Goal: Find specific page/section: Find specific page/section

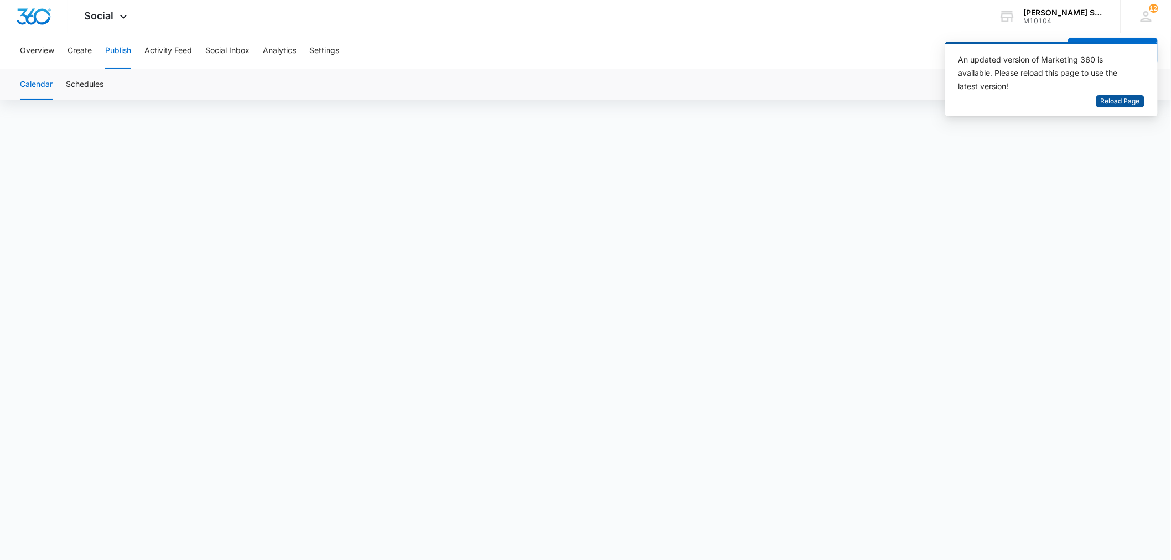
click at [1105, 101] on span "Reload Page" at bounding box center [1120, 101] width 39 height 11
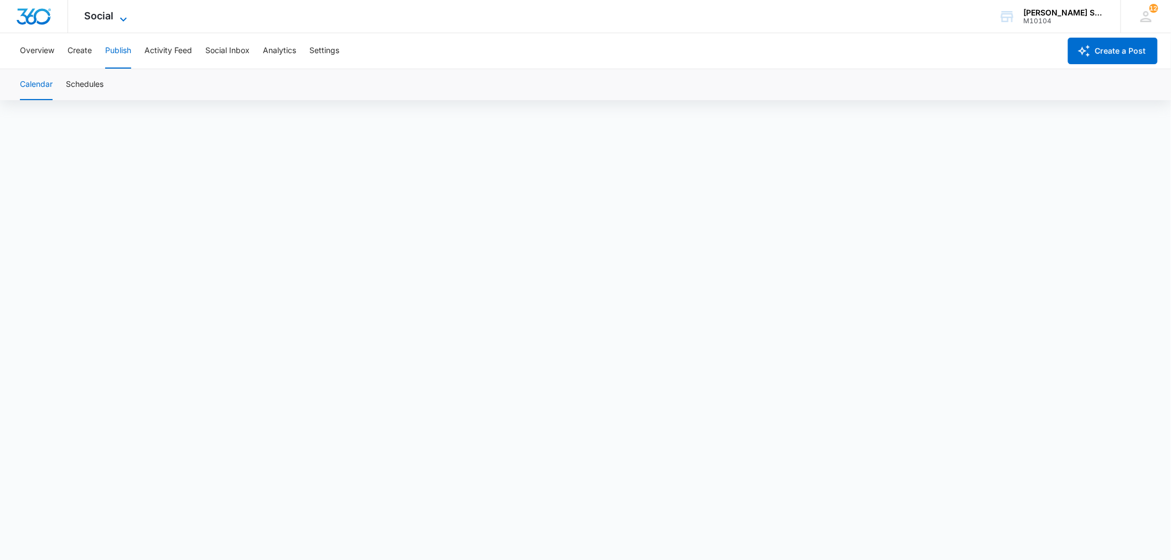
click at [121, 18] on icon at bounding box center [123, 19] width 7 height 4
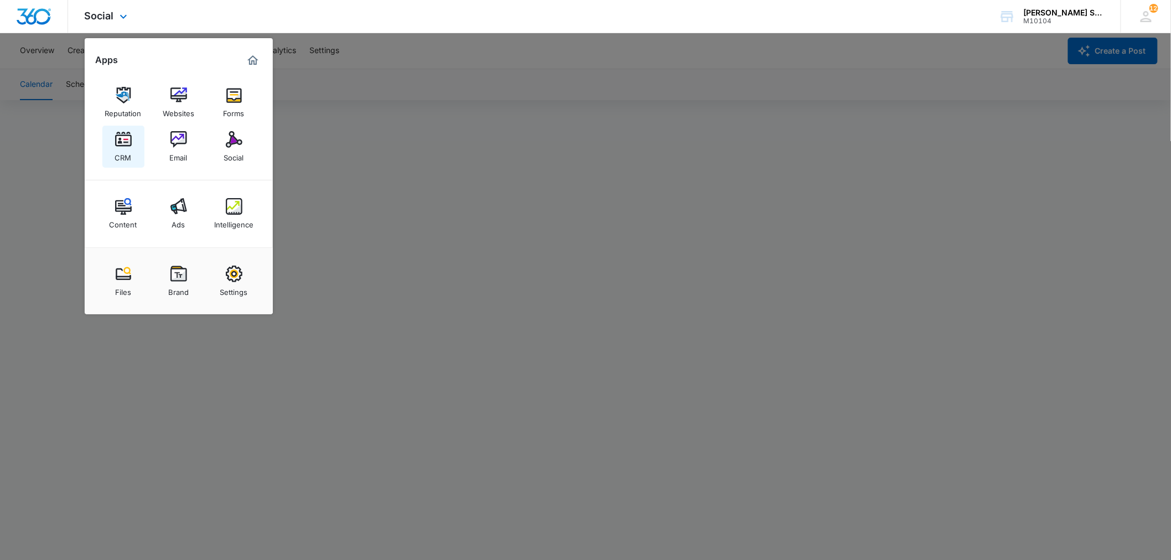
click at [123, 143] on img at bounding box center [123, 139] width 17 height 17
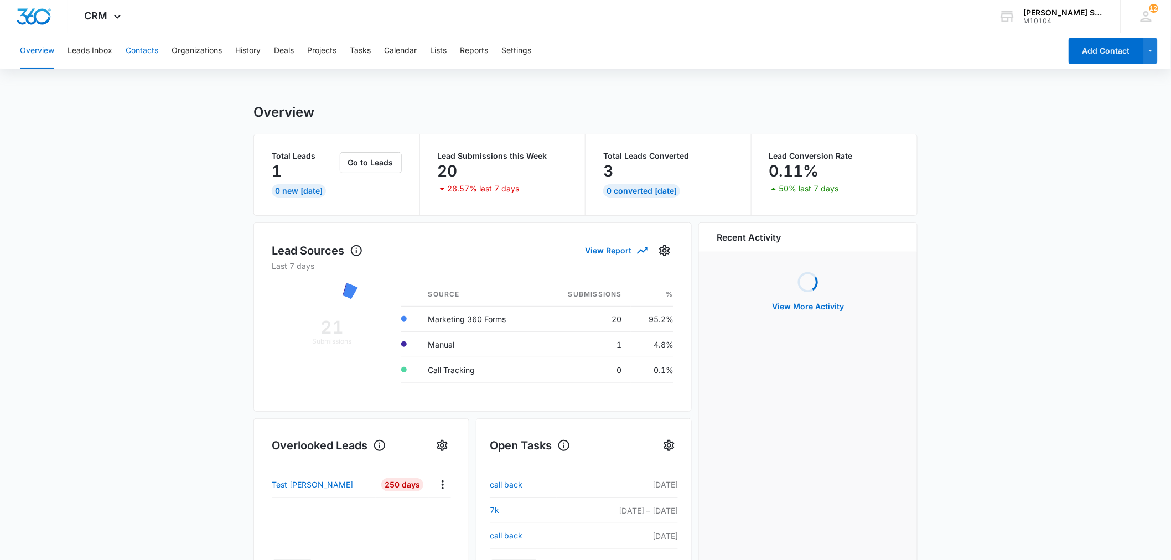
click at [149, 50] on button "Contacts" at bounding box center [142, 50] width 33 height 35
